Goal: Information Seeking & Learning: Learn about a topic

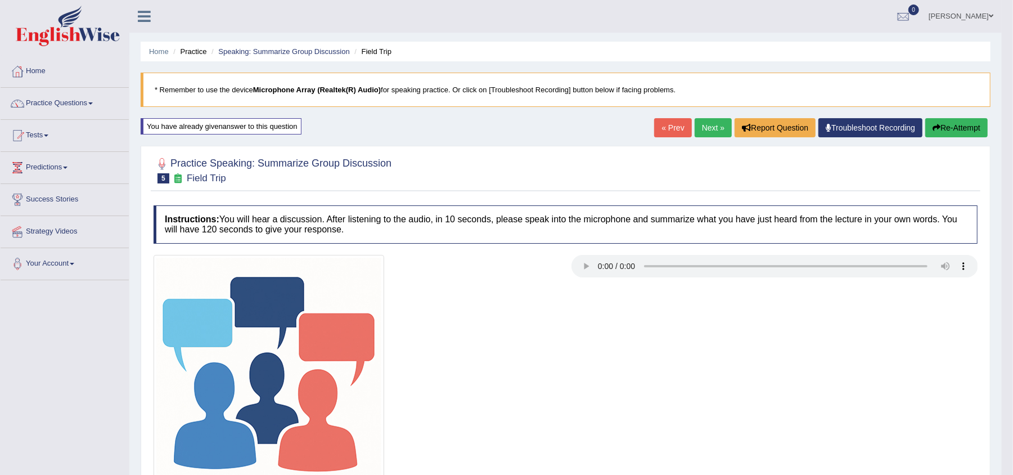
click at [953, 125] on button "Re-Attempt" at bounding box center [956, 127] width 62 height 19
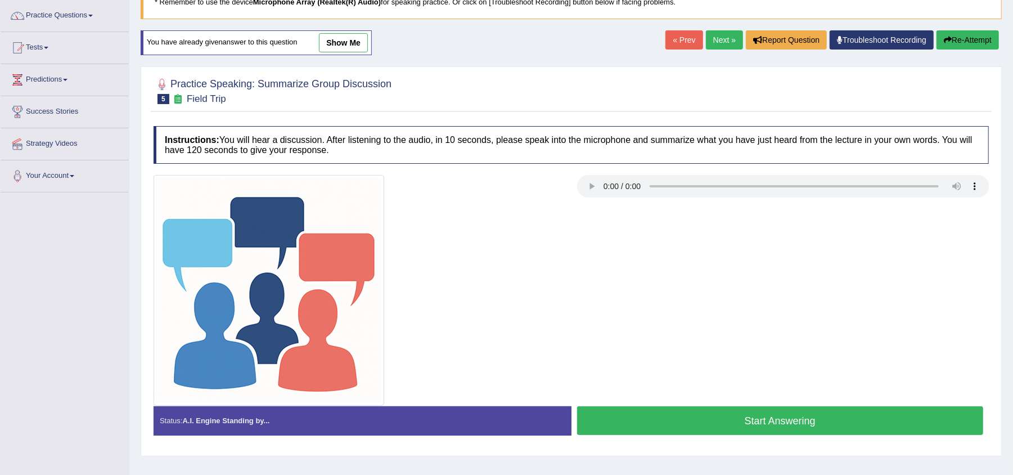
scroll to position [116, 0]
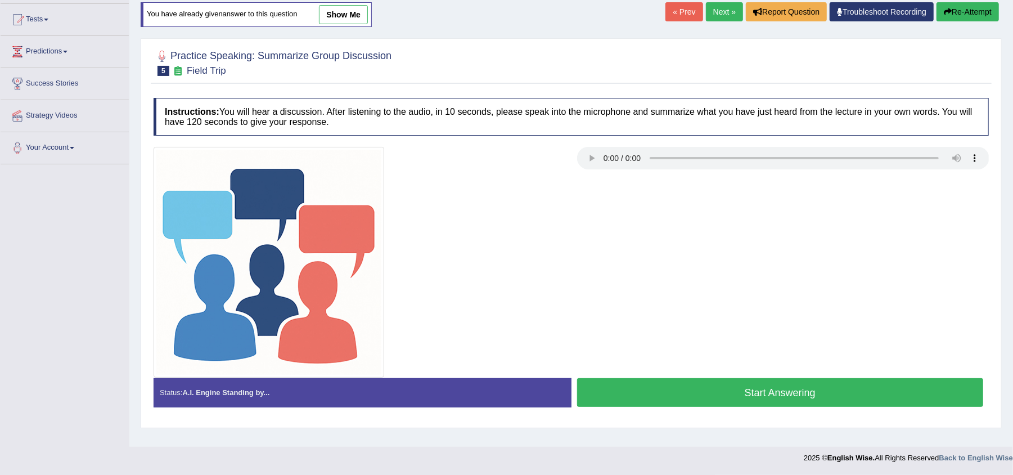
click at [775, 390] on button "Start Answering" at bounding box center [780, 392] width 407 height 29
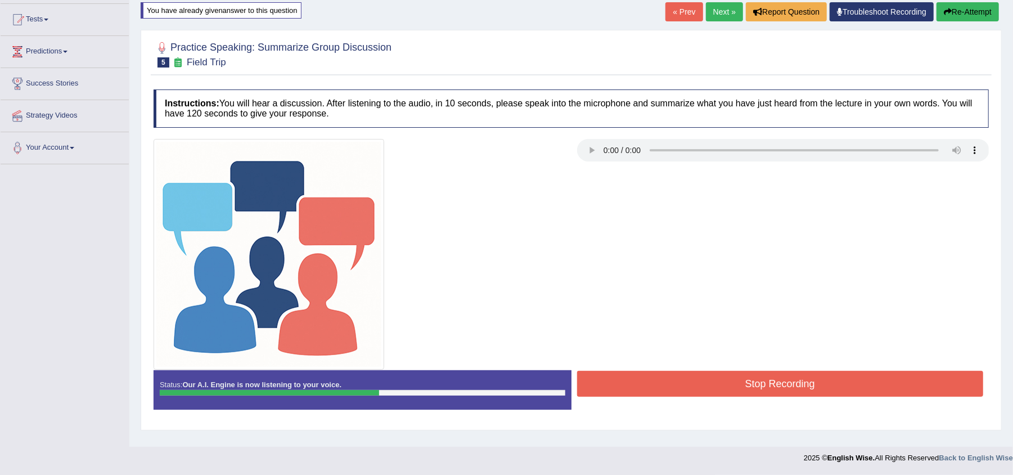
click at [775, 390] on button "Stop Recording" at bounding box center [780, 384] width 407 height 26
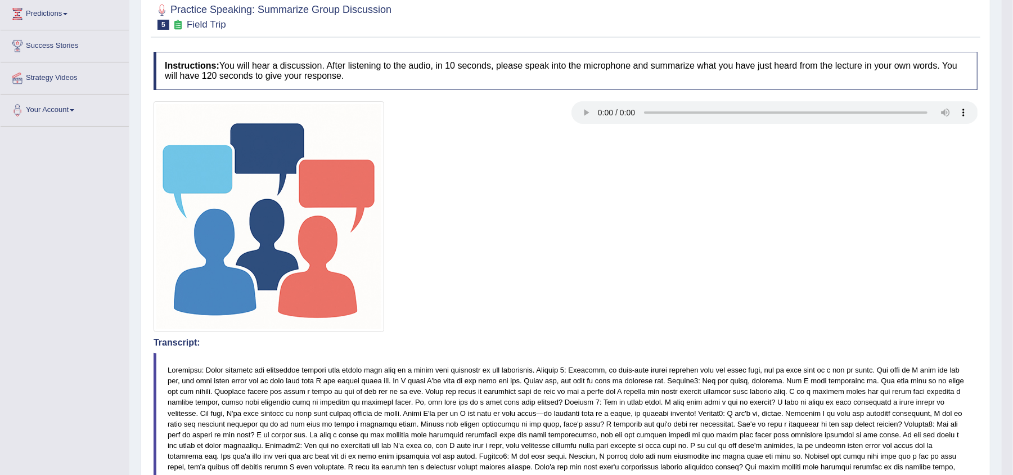
scroll to position [0, 0]
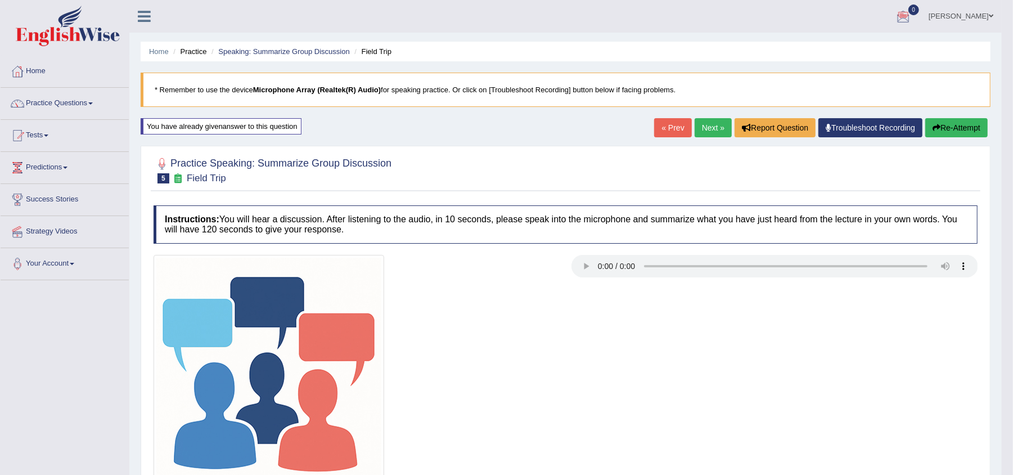
click at [698, 134] on link "Next »" at bounding box center [713, 127] width 37 height 19
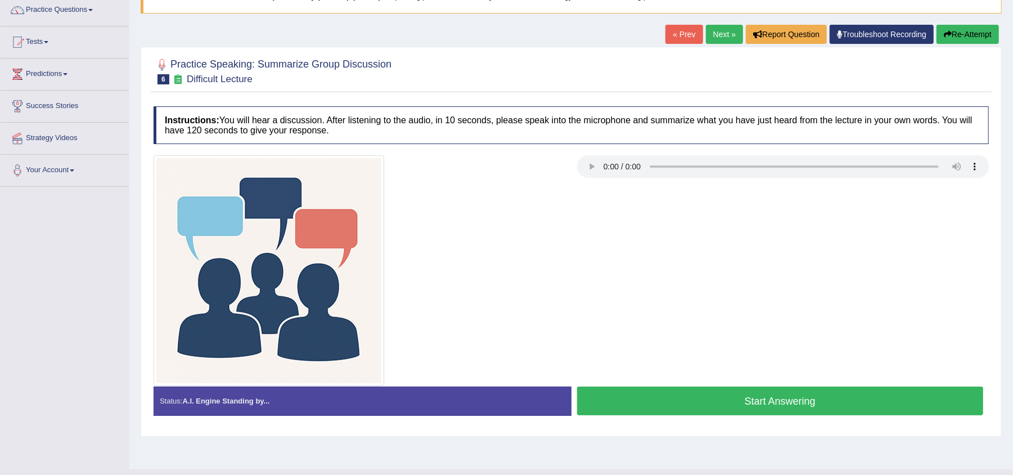
scroll to position [95, 0]
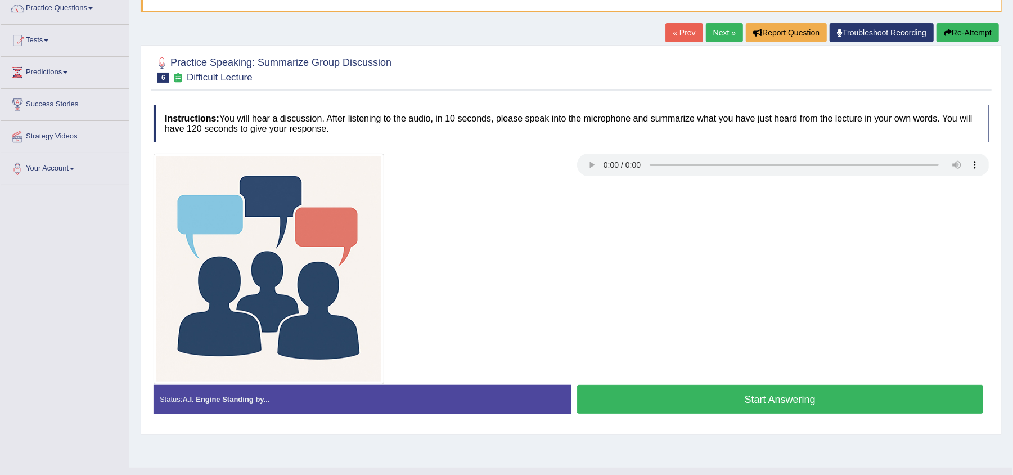
click at [838, 390] on button "Start Answering" at bounding box center [780, 399] width 407 height 29
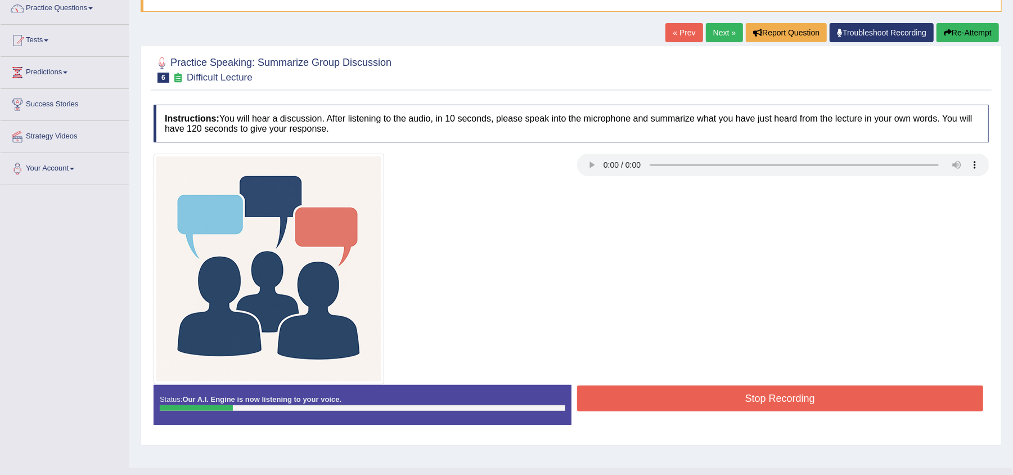
click at [838, 390] on button "Stop Recording" at bounding box center [780, 398] width 407 height 26
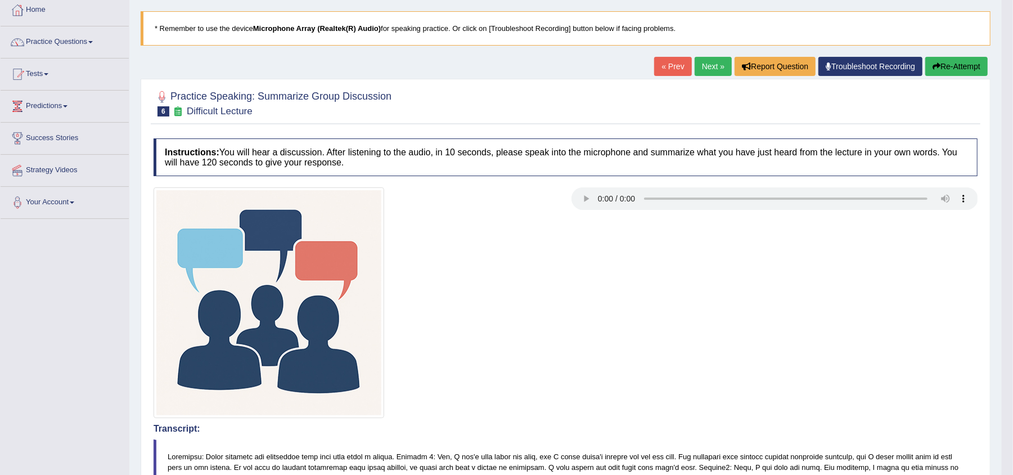
scroll to position [53, 0]
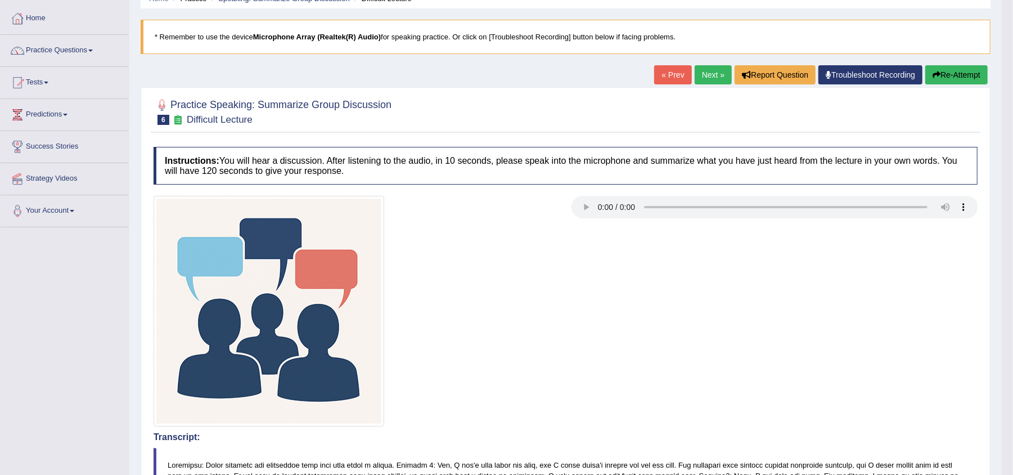
click at [961, 73] on button "Re-Attempt" at bounding box center [956, 74] width 62 height 19
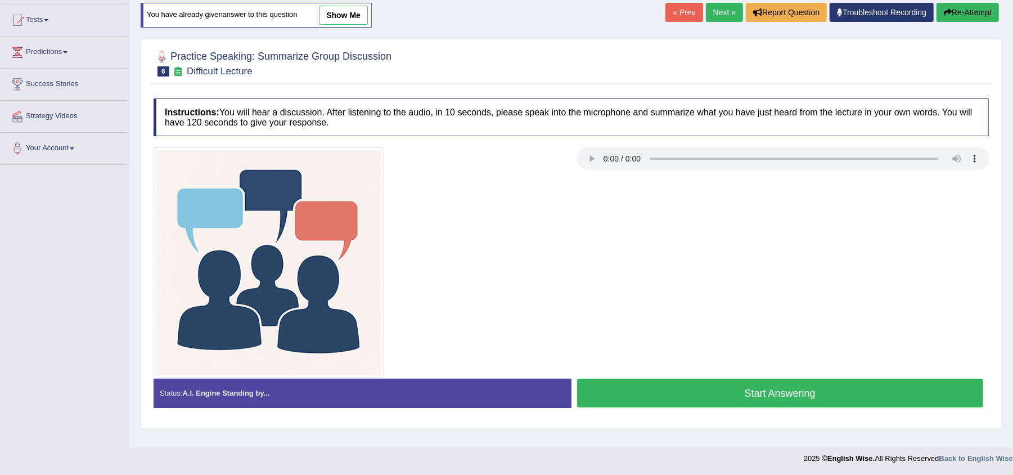
scroll to position [116, 0]
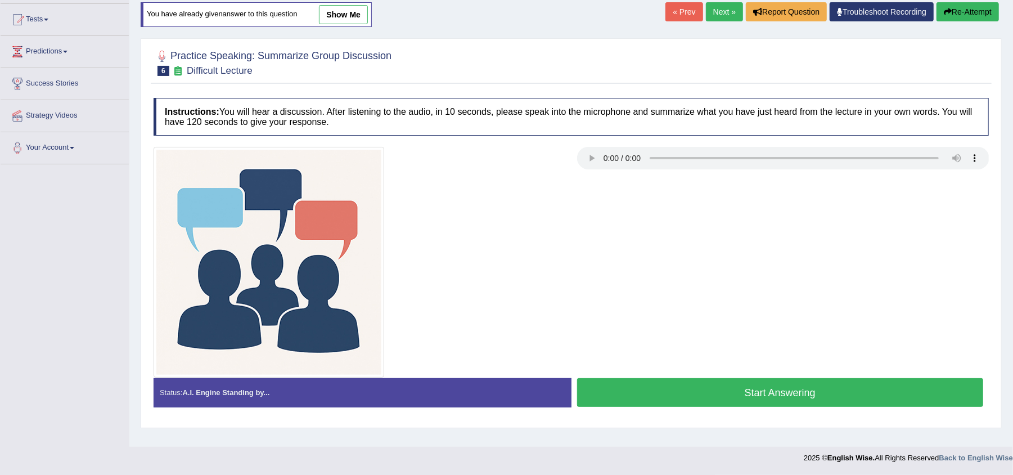
click at [833, 395] on button "Start Answering" at bounding box center [780, 392] width 407 height 29
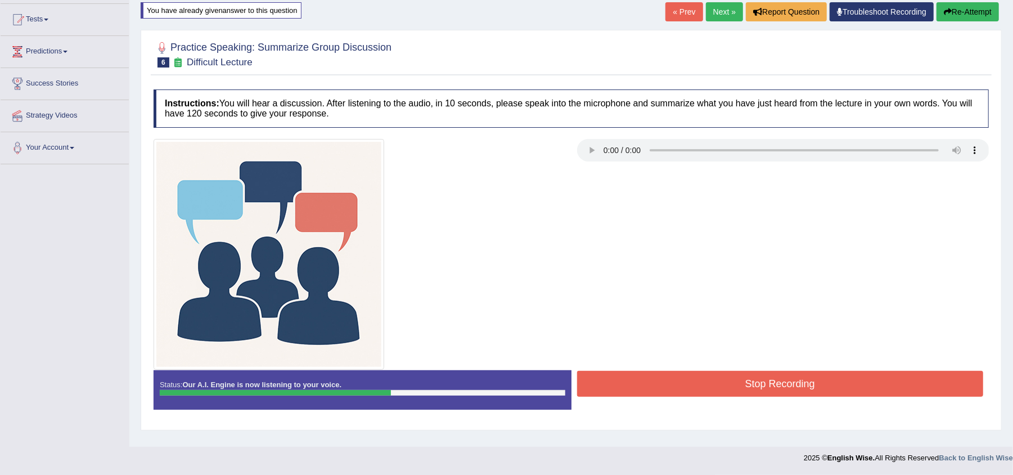
click at [833, 395] on button "Stop Recording" at bounding box center [780, 384] width 407 height 26
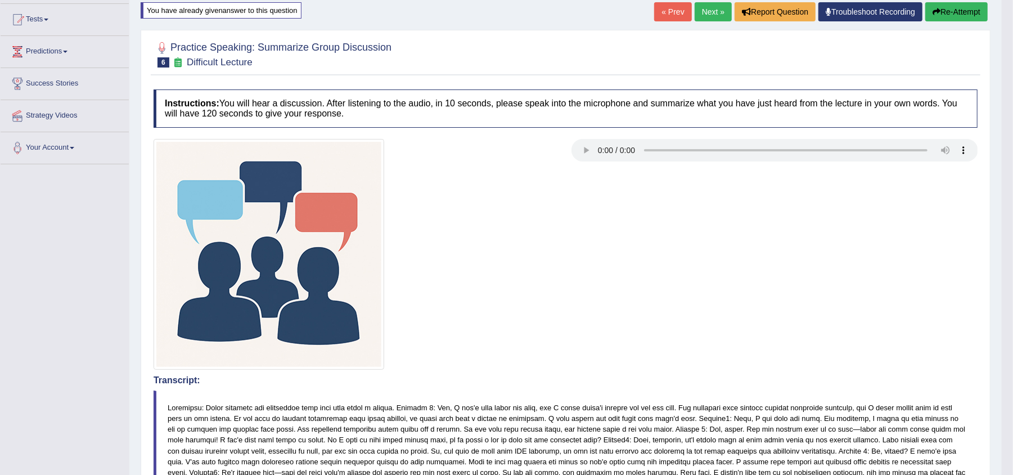
drag, startPoint x: 1018, startPoint y: 201, endPoint x: 981, endPoint y: 433, distance: 234.1
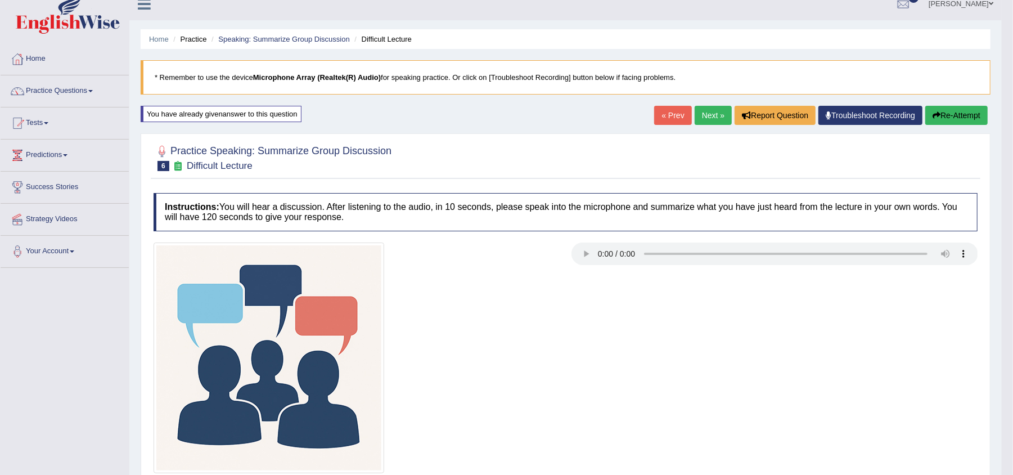
scroll to position [2, 0]
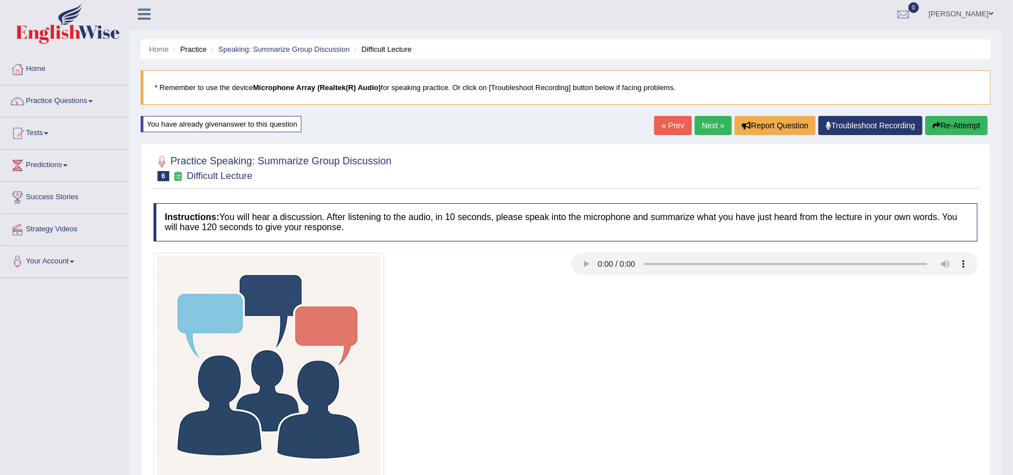
click at [705, 128] on link "Next »" at bounding box center [713, 125] width 37 height 19
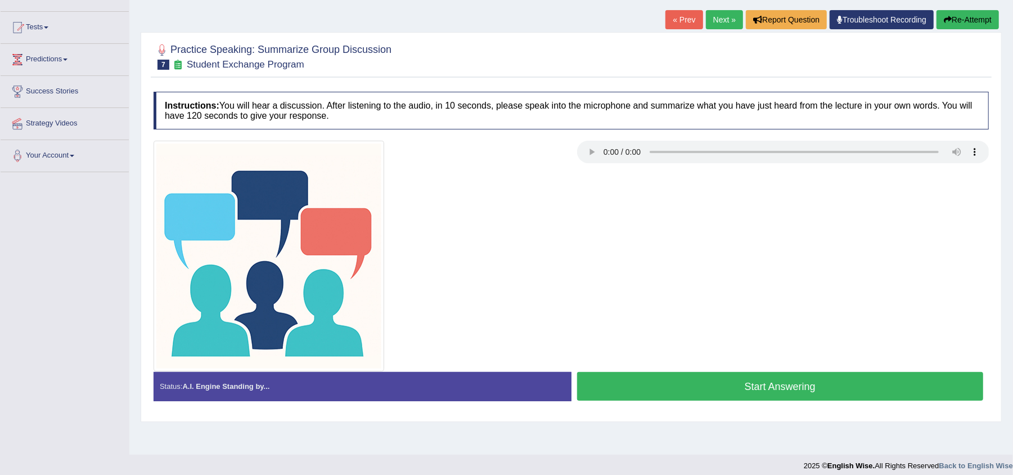
scroll to position [116, 0]
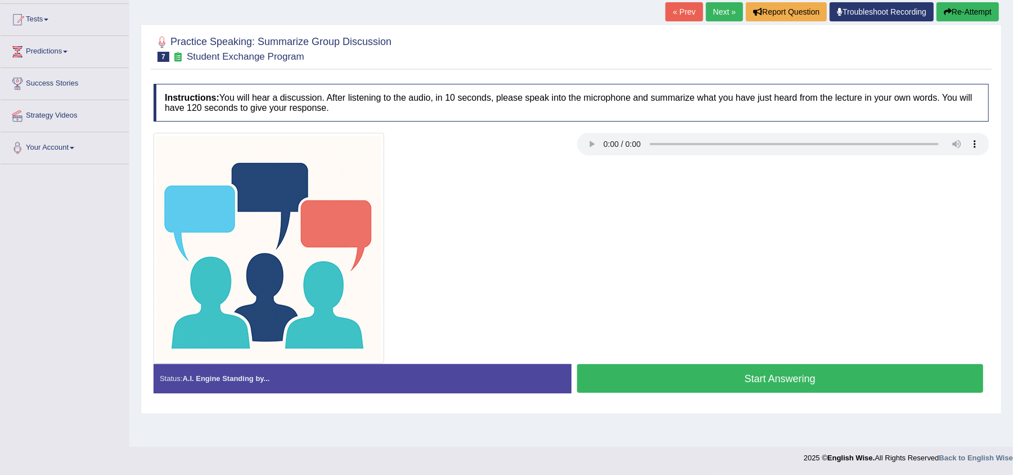
click at [651, 369] on button "Start Answering" at bounding box center [780, 378] width 407 height 29
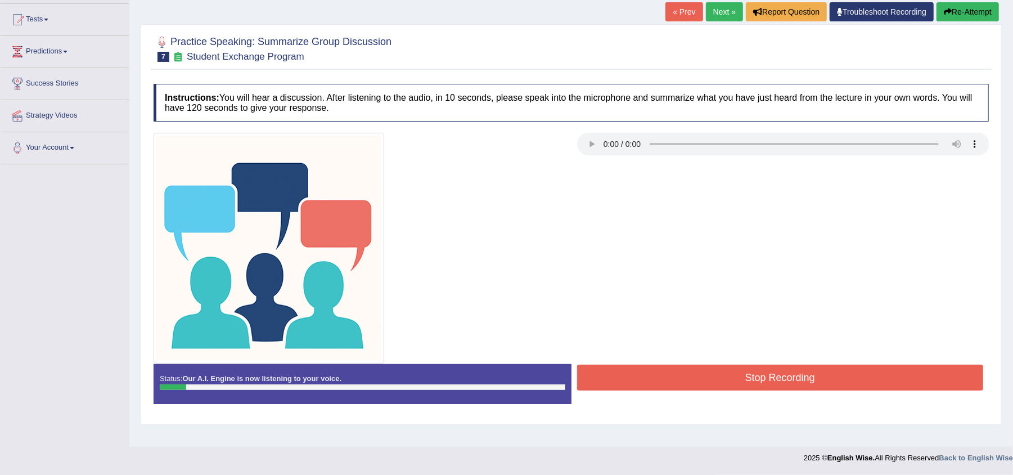
click at [651, 369] on button "Stop Recording" at bounding box center [780, 378] width 407 height 26
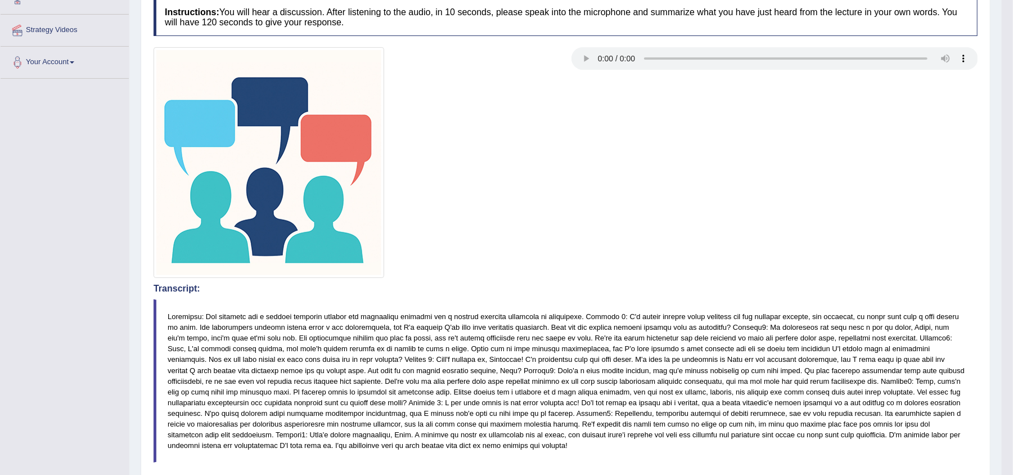
scroll to position [0, 0]
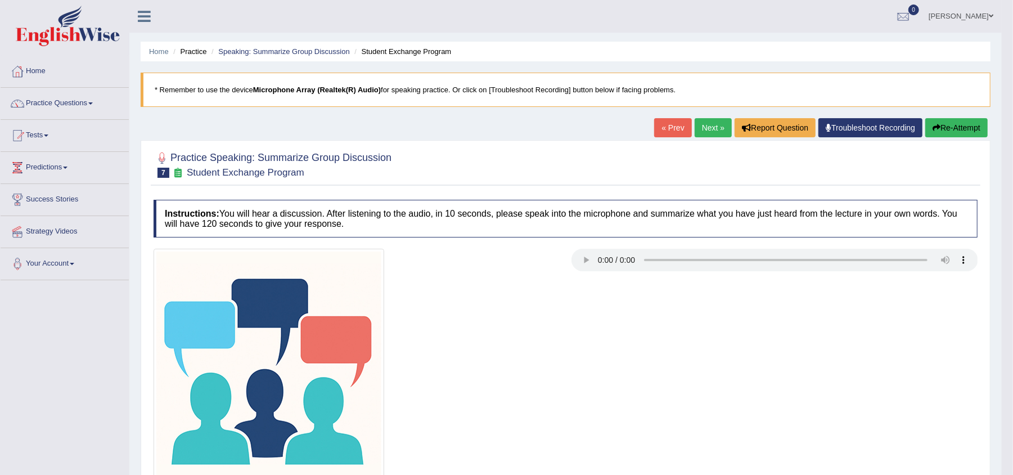
click at [933, 129] on icon "button" at bounding box center [937, 128] width 8 height 8
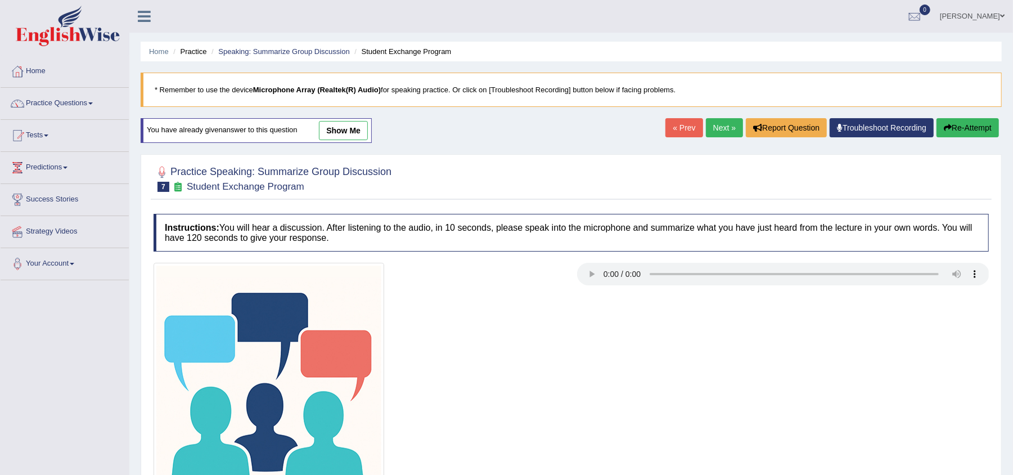
click at [953, 126] on button "Re-Attempt" at bounding box center [968, 127] width 62 height 19
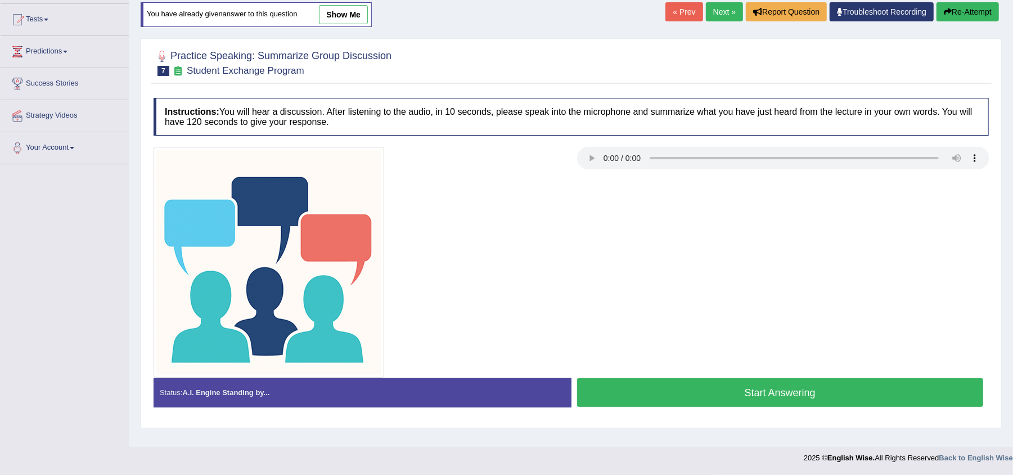
click at [833, 392] on button "Start Answering" at bounding box center [780, 392] width 407 height 29
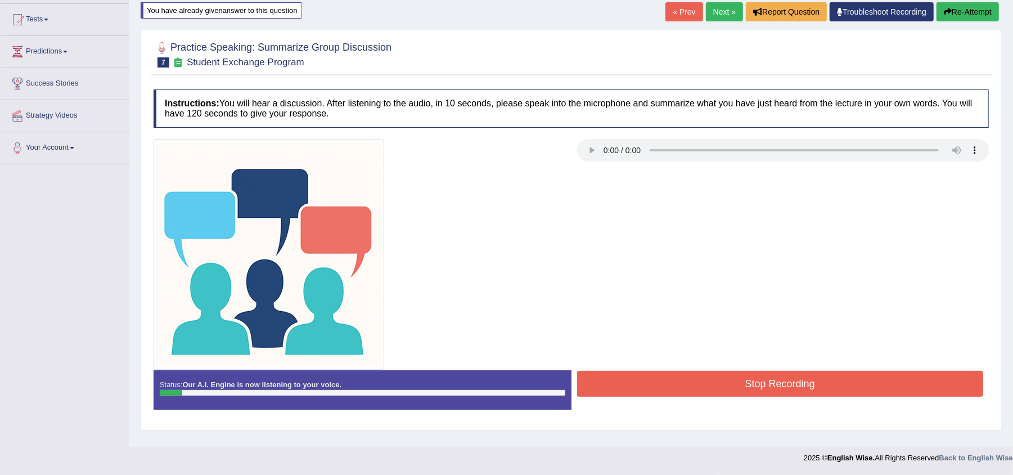
click at [833, 392] on button "Stop Recording" at bounding box center [780, 384] width 407 height 26
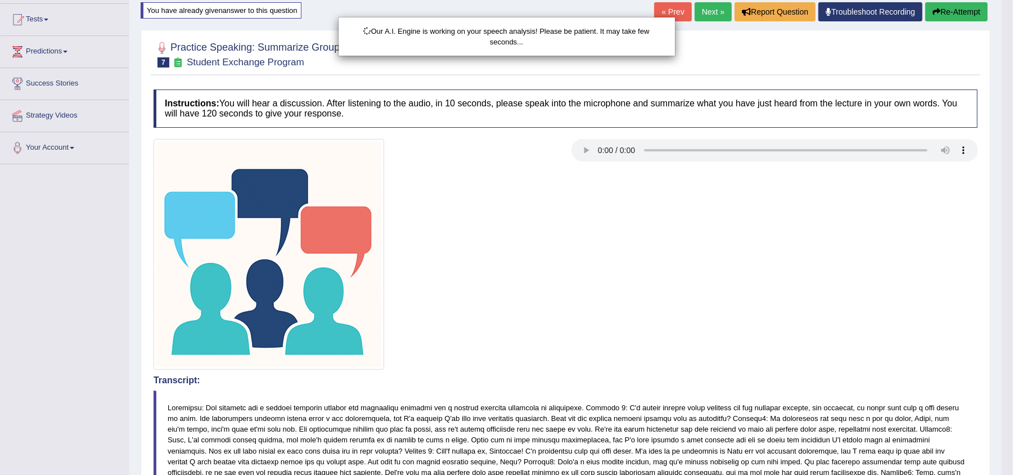
click at [950, 16] on div "Our A.I. Engine is working on your speech analysis! Please be patient. It may t…" at bounding box center [506, 237] width 1013 height 475
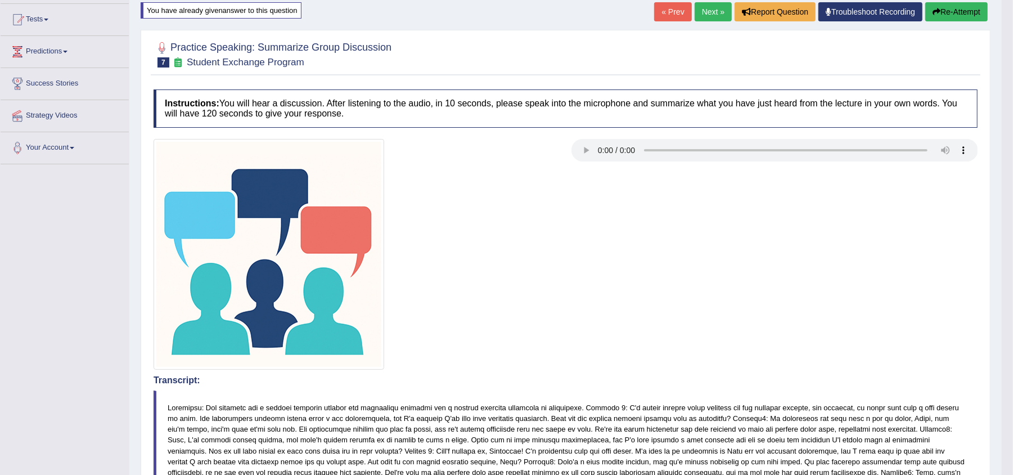
click at [944, 9] on button "Re-Attempt" at bounding box center [956, 11] width 62 height 19
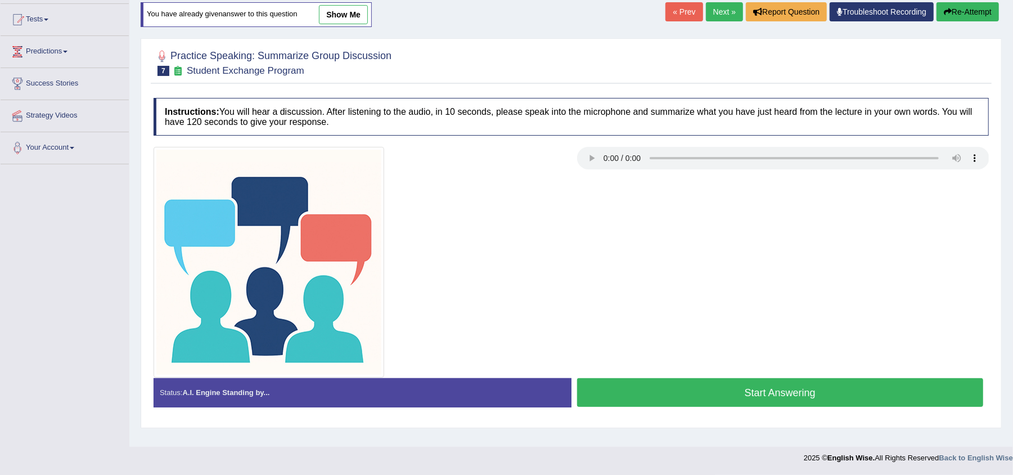
click at [732, 390] on button "Start Answering" at bounding box center [780, 392] width 407 height 29
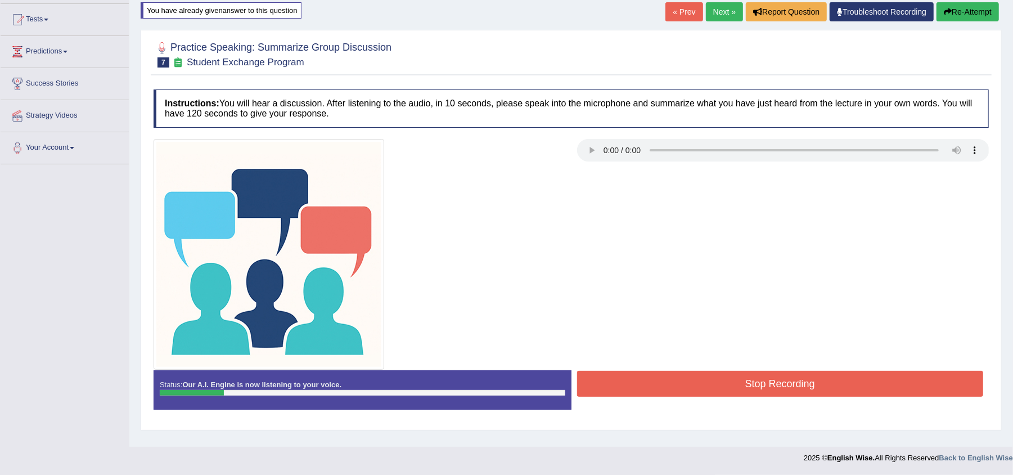
click at [732, 390] on button "Stop Recording" at bounding box center [780, 384] width 407 height 26
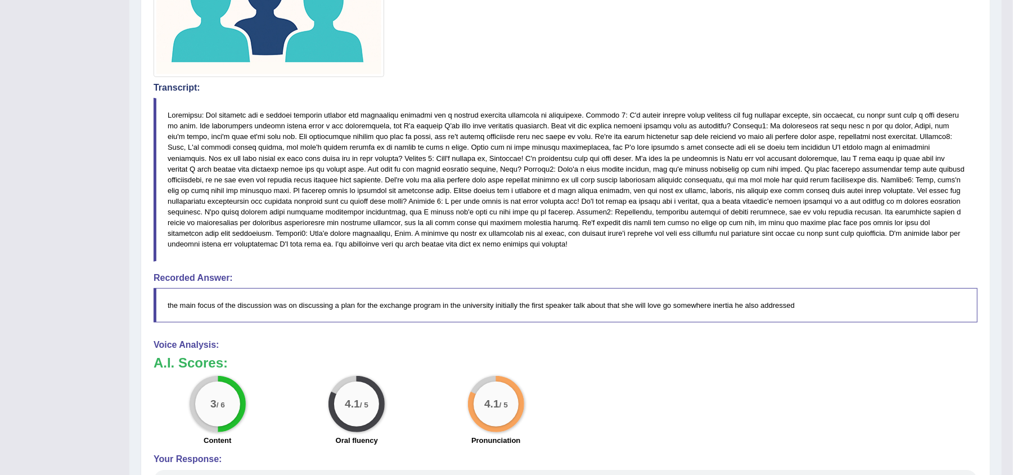
scroll to position [516, 0]
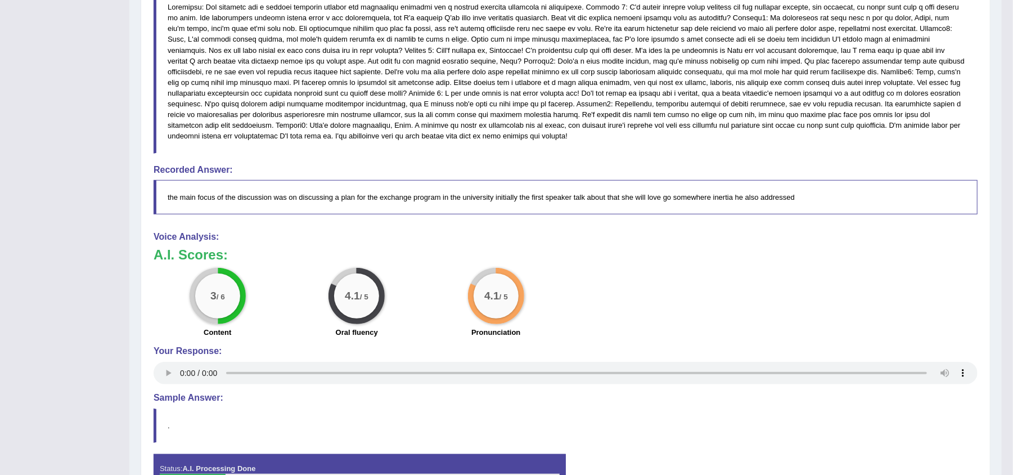
drag, startPoint x: 1022, startPoint y: 190, endPoint x: 997, endPoint y: 465, distance: 276.2
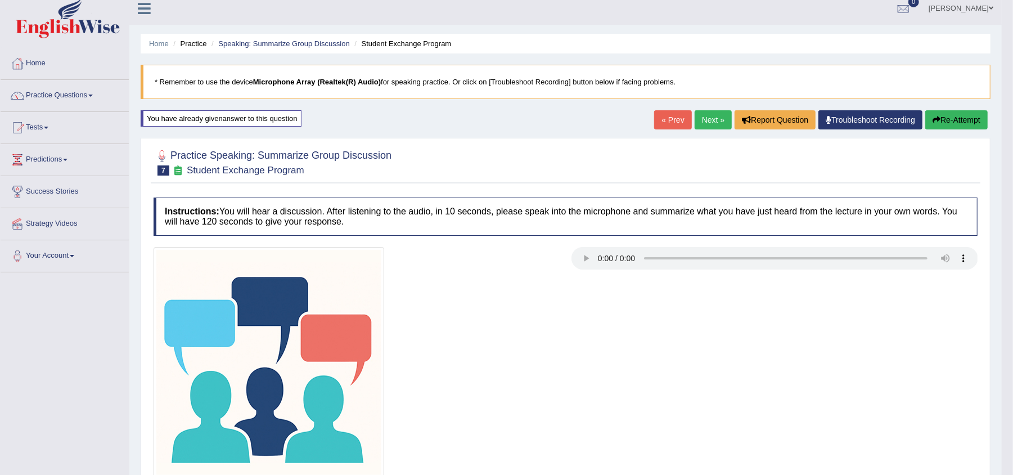
scroll to position [5, 0]
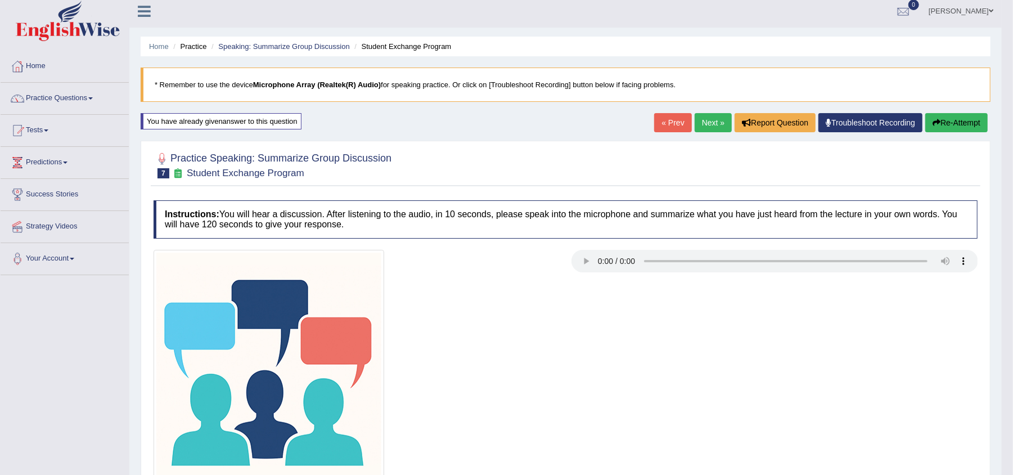
click at [953, 128] on button "Re-Attempt" at bounding box center [956, 122] width 62 height 19
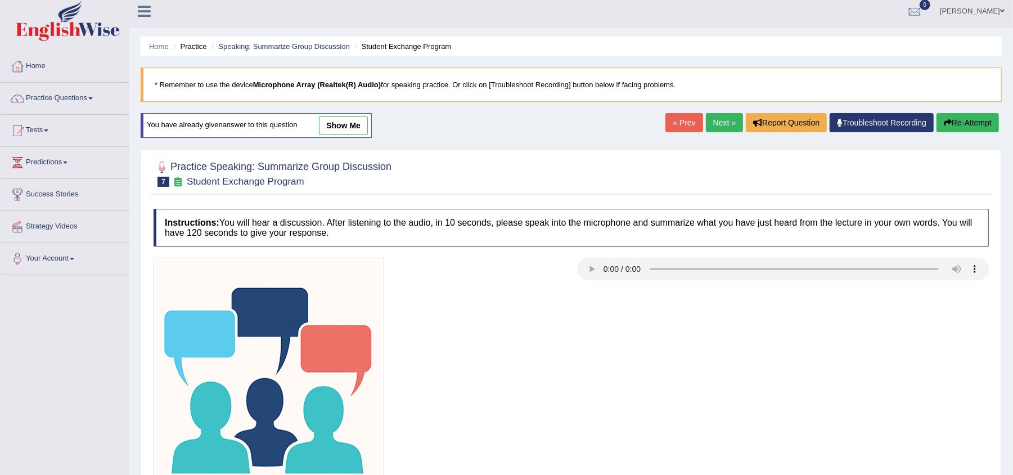
scroll to position [116, 0]
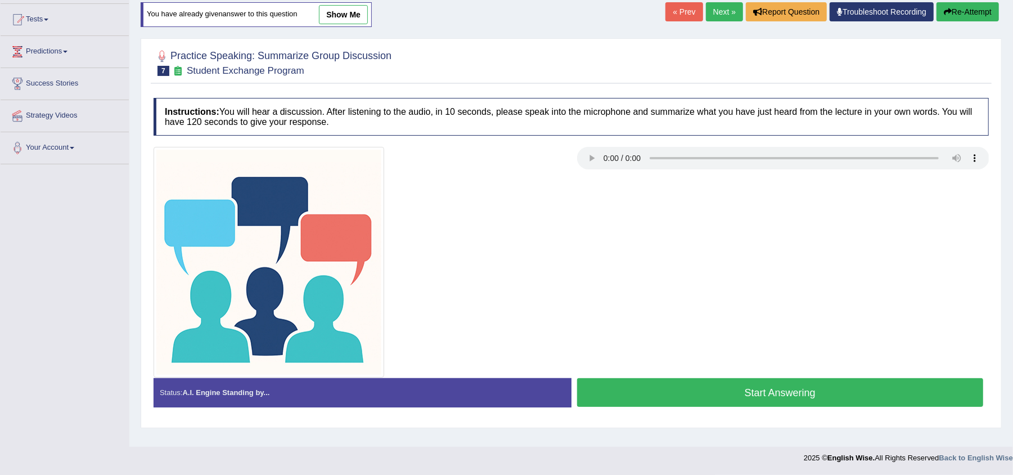
click at [685, 385] on button "Start Answering" at bounding box center [780, 392] width 407 height 29
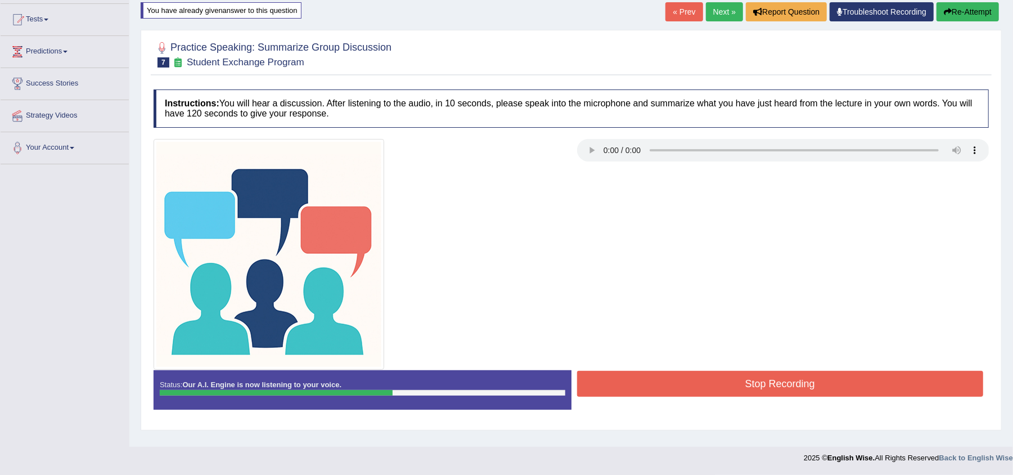
click at [685, 385] on button "Stop Recording" at bounding box center [780, 384] width 407 height 26
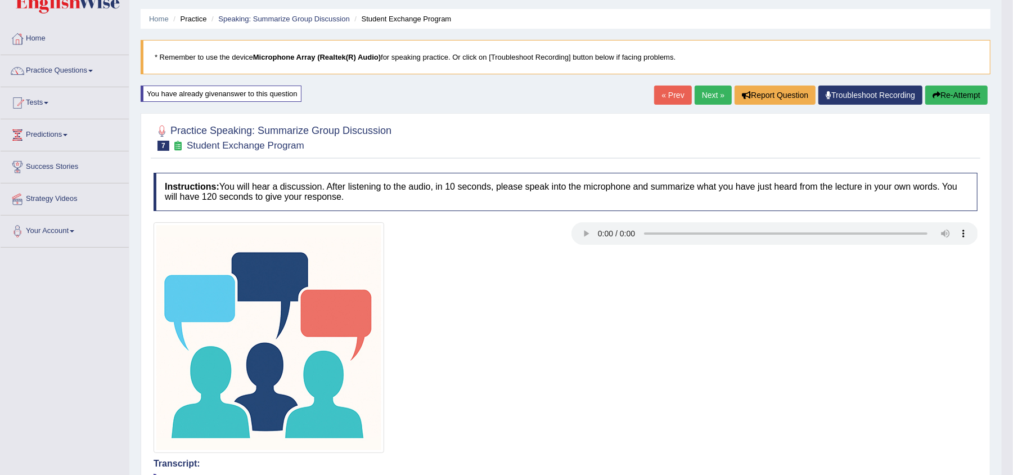
scroll to position [29, 0]
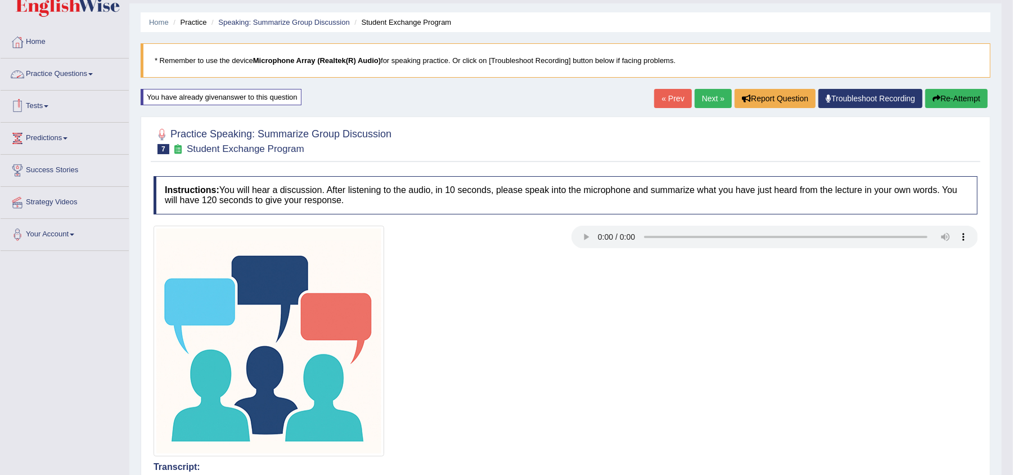
click at [70, 70] on link "Practice Questions" at bounding box center [65, 73] width 128 height 28
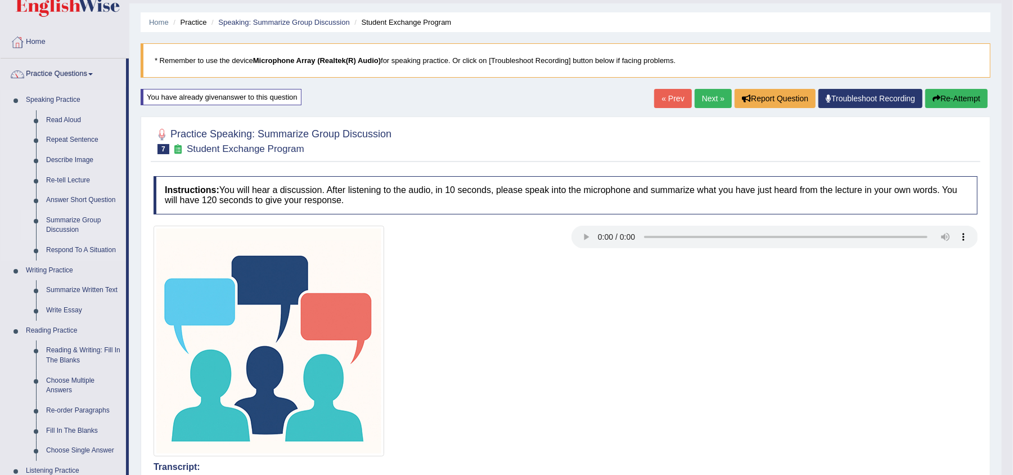
click at [64, 218] on link "Summarize Group Discussion" at bounding box center [83, 225] width 85 height 30
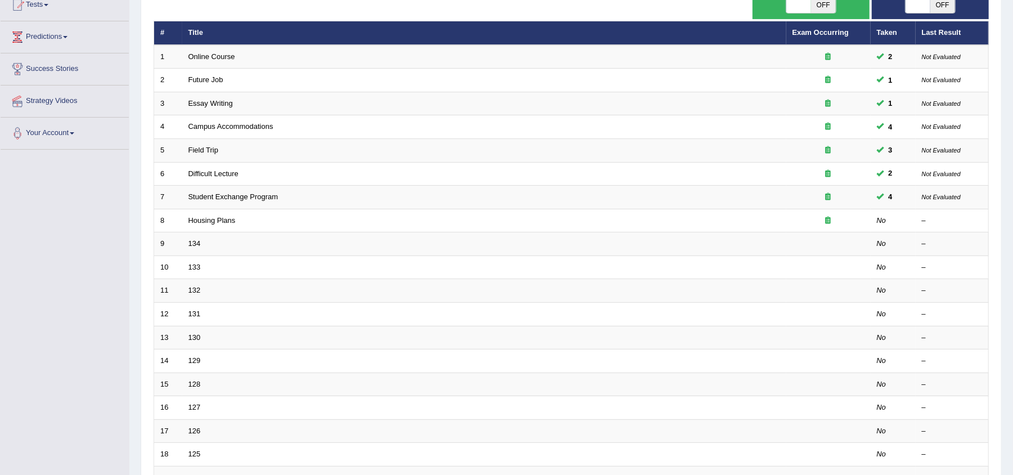
scroll to position [134, 0]
